Goal: Transaction & Acquisition: Book appointment/travel/reservation

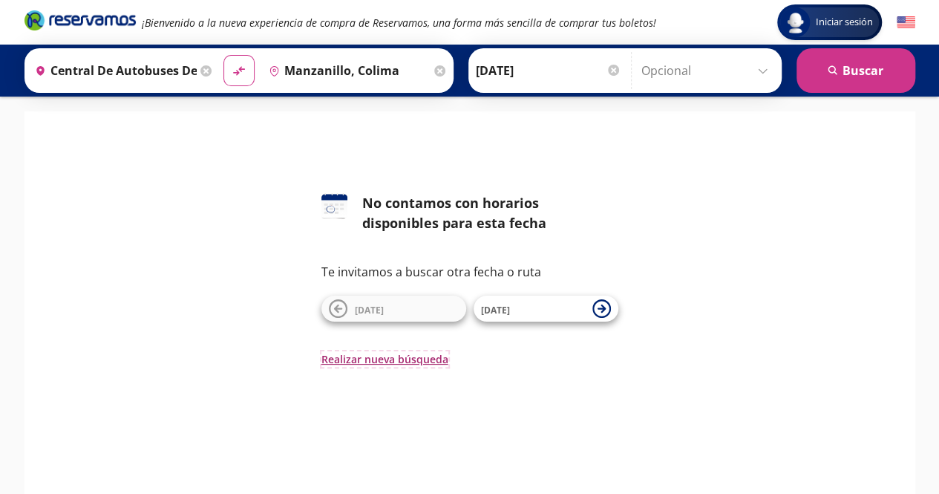
click at [356, 358] on button "Realizar nueva búsqueda" at bounding box center [385, 359] width 127 height 16
click at [368, 363] on button "Realizar nueva búsqueda" at bounding box center [385, 359] width 127 height 16
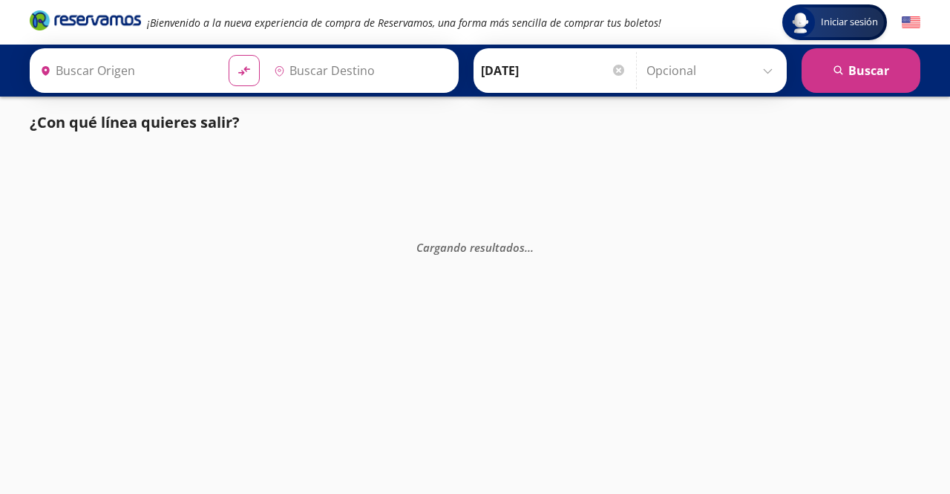
type input "Lázaro Cárdenas, Michoacán"
type input "Manzanillo, Colima"
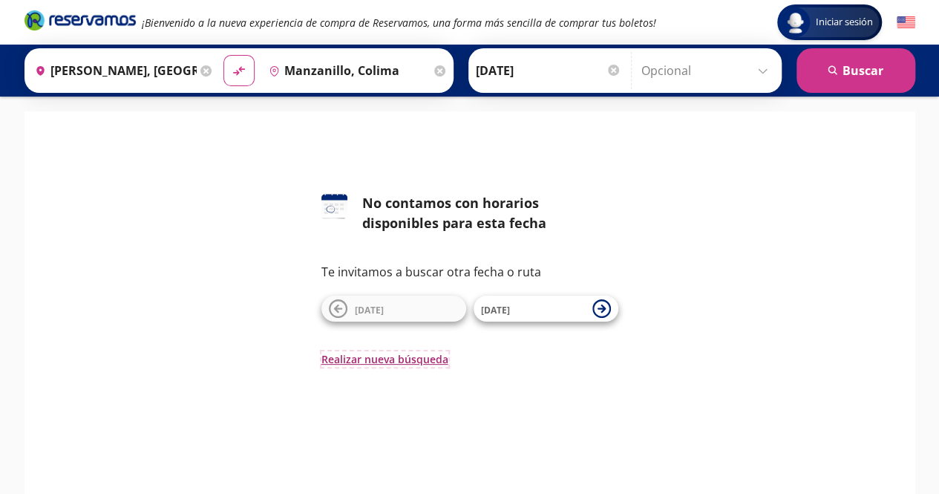
click at [352, 352] on button "Realizar nueva búsqueda" at bounding box center [385, 359] width 127 height 16
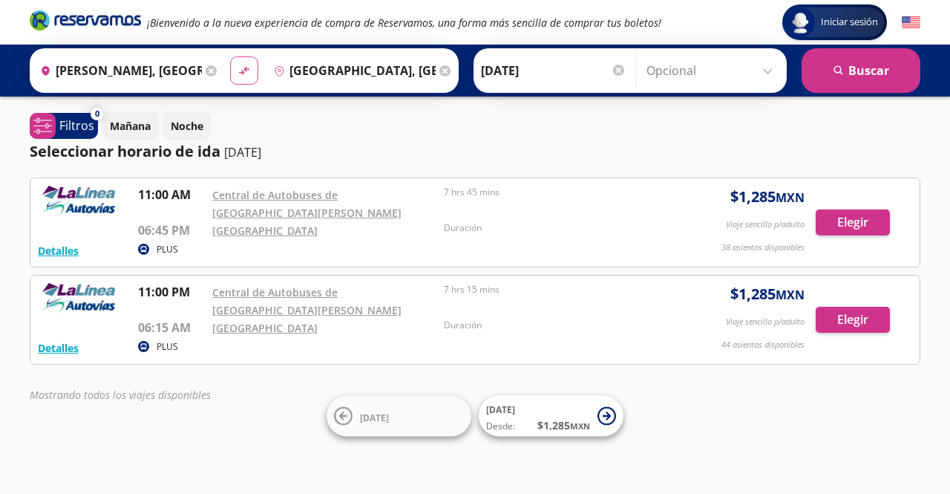
click at [241, 70] on icon at bounding box center [244, 71] width 10 height 8
type input "[GEOGRAPHIC_DATA], [GEOGRAPHIC_DATA]"
type input "[PERSON_NAME], [GEOGRAPHIC_DATA]"
click at [339, 65] on input "[PERSON_NAME], [GEOGRAPHIC_DATA]" at bounding box center [352, 70] width 168 height 37
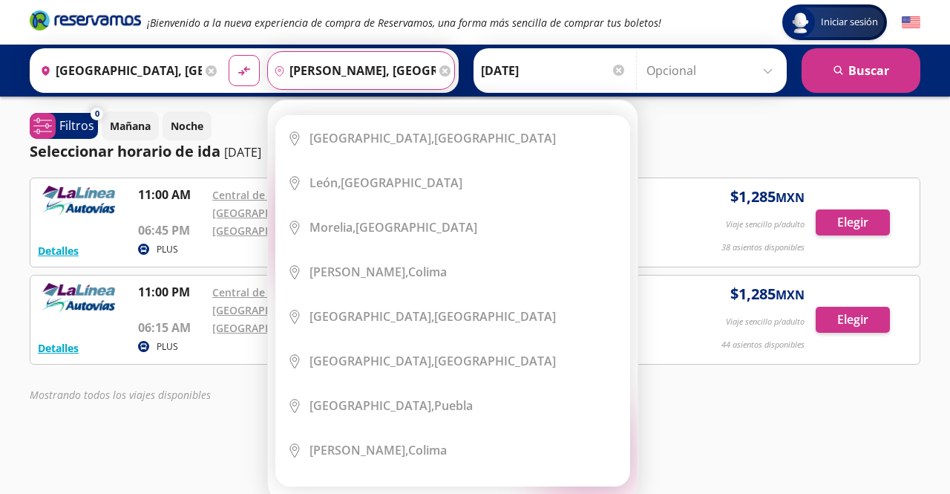
click at [440, 72] on icon at bounding box center [445, 70] width 11 height 11
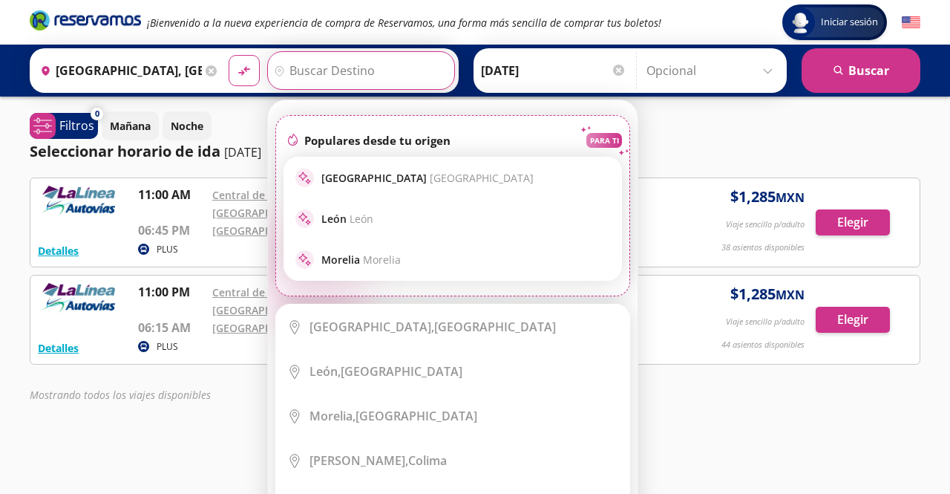
click at [348, 69] on input "Destino" at bounding box center [359, 70] width 183 height 37
click at [345, 59] on input "Destino" at bounding box center [359, 70] width 183 height 37
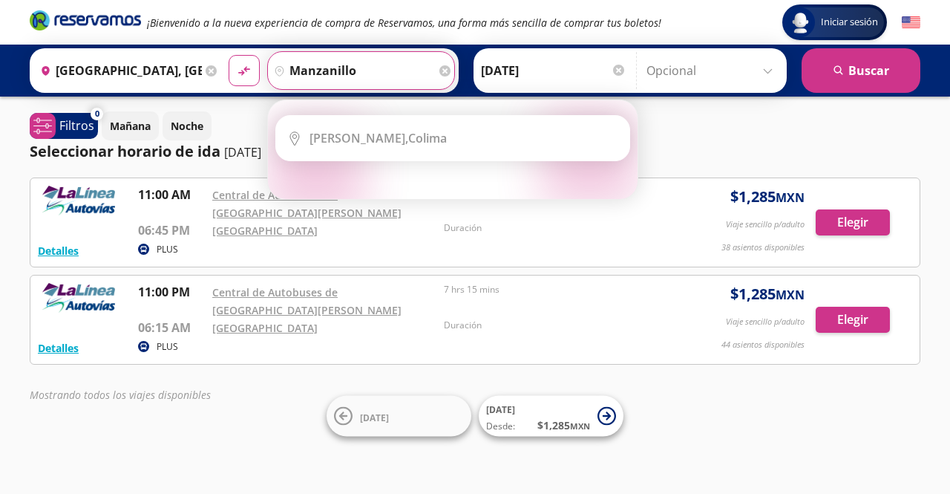
click at [229, 55] on button "material-symbols:compare-arrows-rounded" at bounding box center [244, 70] width 31 height 31
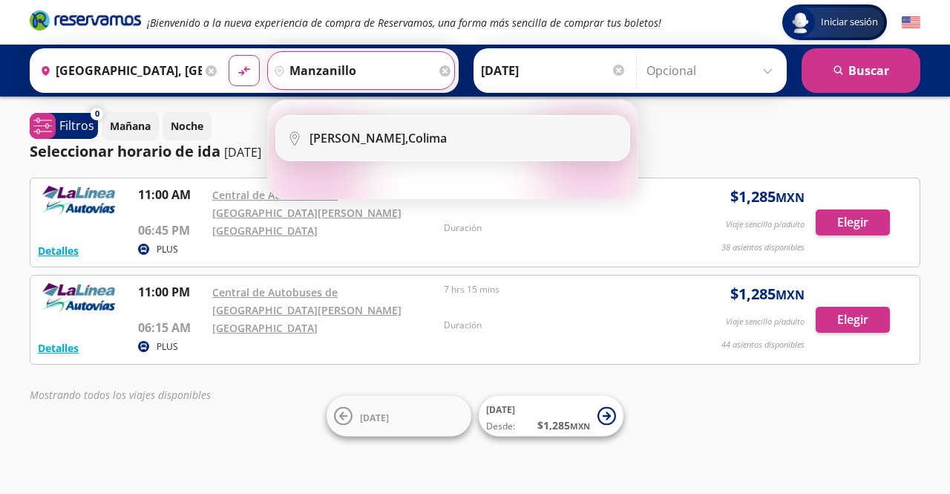
click at [339, 144] on b "[PERSON_NAME]," at bounding box center [359, 138] width 99 height 16
type input "Manzanillo, Colima"
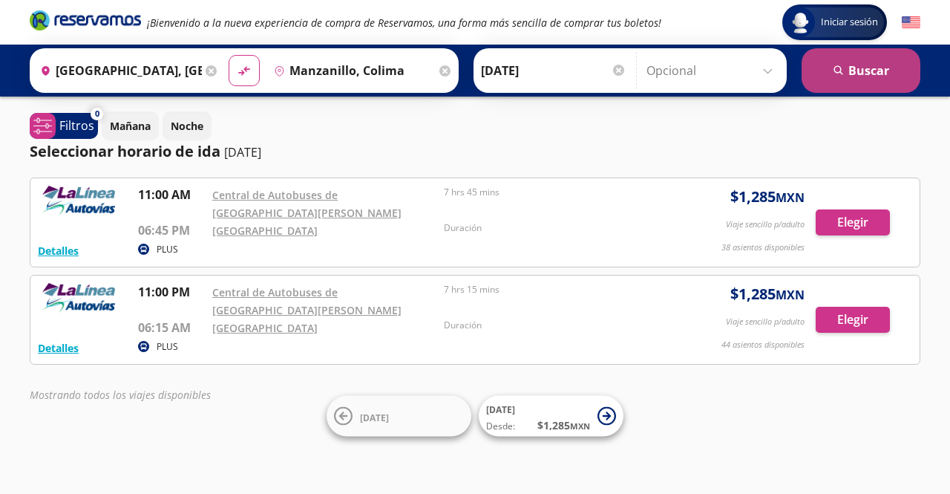
click at [870, 72] on button "search [GEOGRAPHIC_DATA]" at bounding box center [861, 70] width 119 height 45
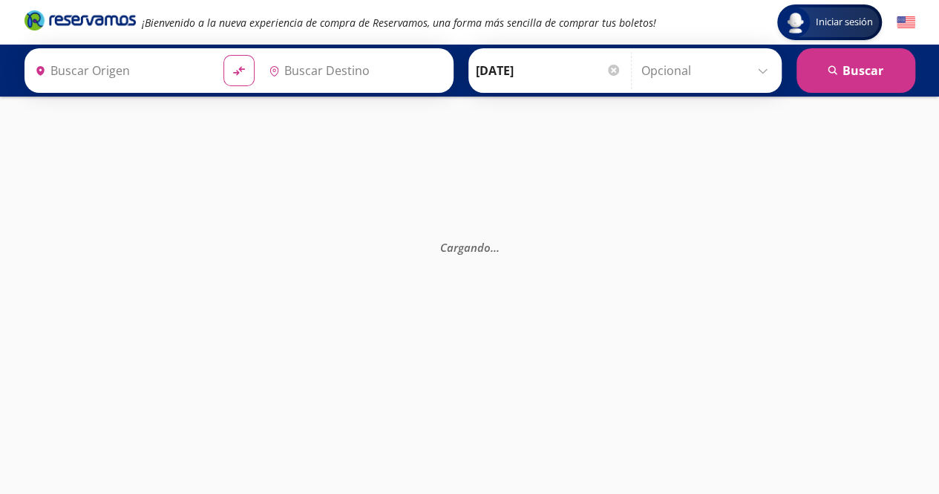
type input "[GEOGRAPHIC_DATA], [GEOGRAPHIC_DATA]"
type input "Manzanillo, Colima"
